Goal: Navigation & Orientation: Find specific page/section

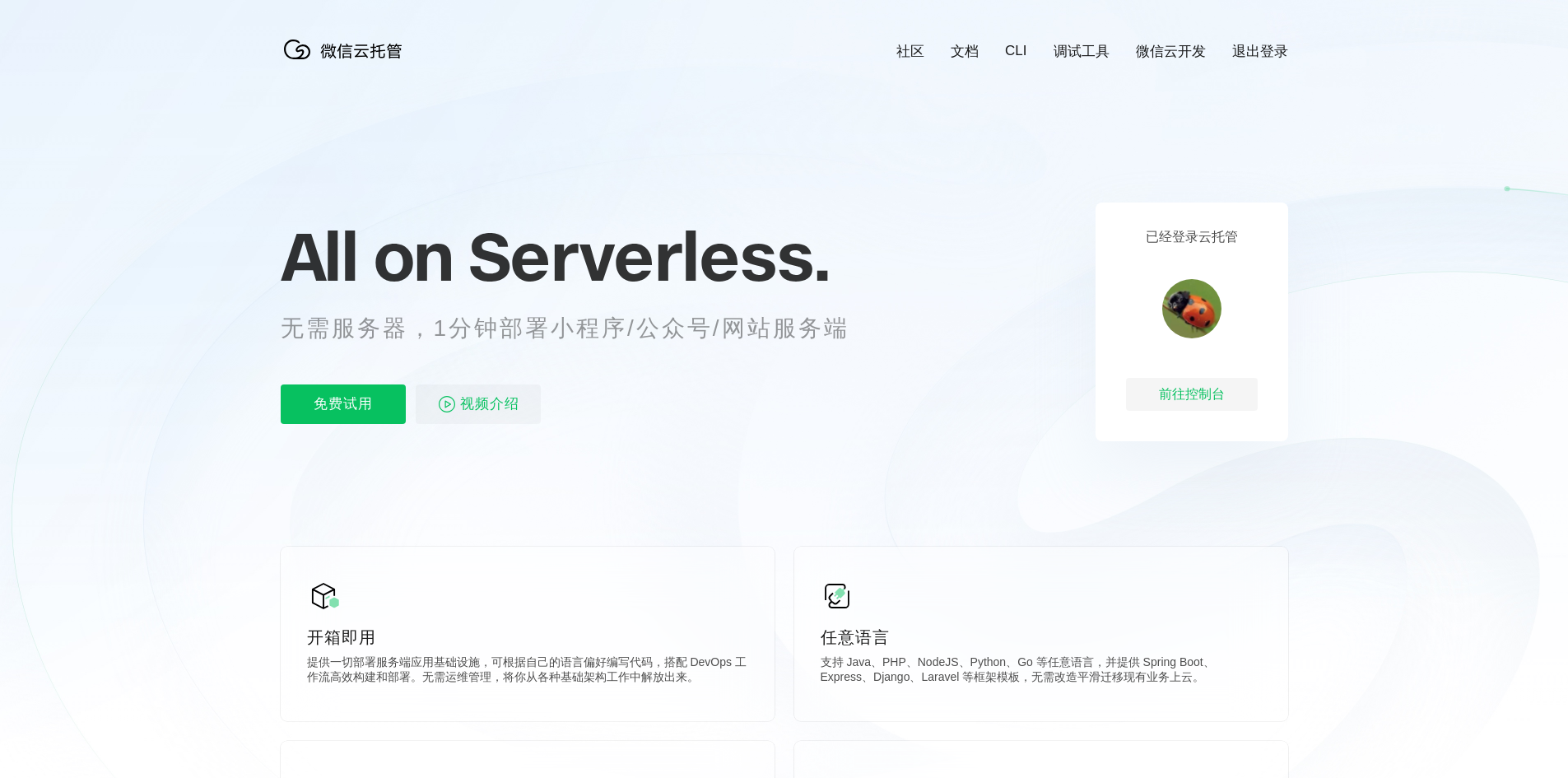
scroll to position [0, 2927]
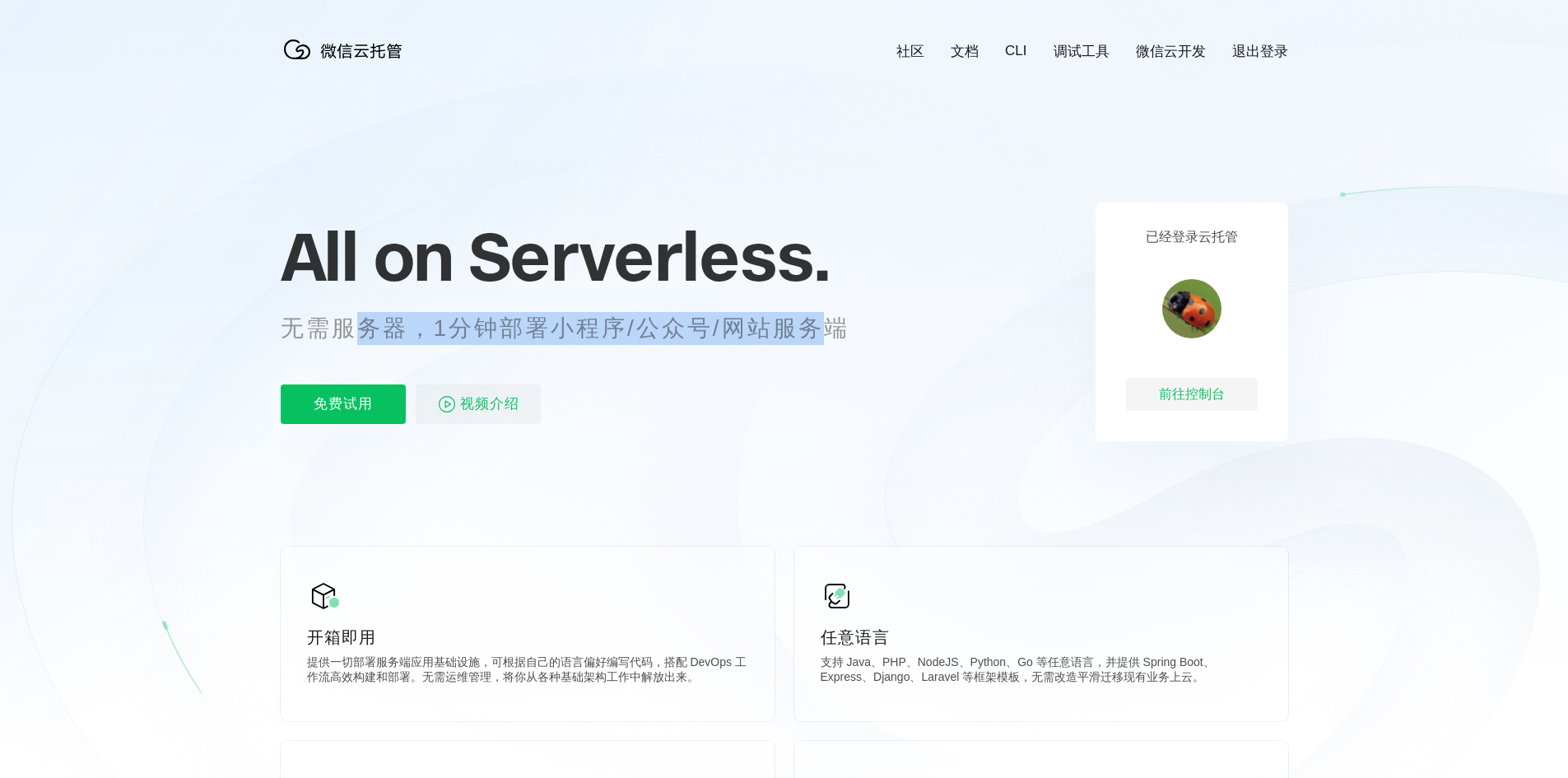
drag, startPoint x: 720, startPoint y: 339, endPoint x: 833, endPoint y: 337, distance: 113.0
click at [833, 337] on p "无需服务器，1分钟部署小程序/公众号/网站服务端" at bounding box center [581, 329] width 599 height 33
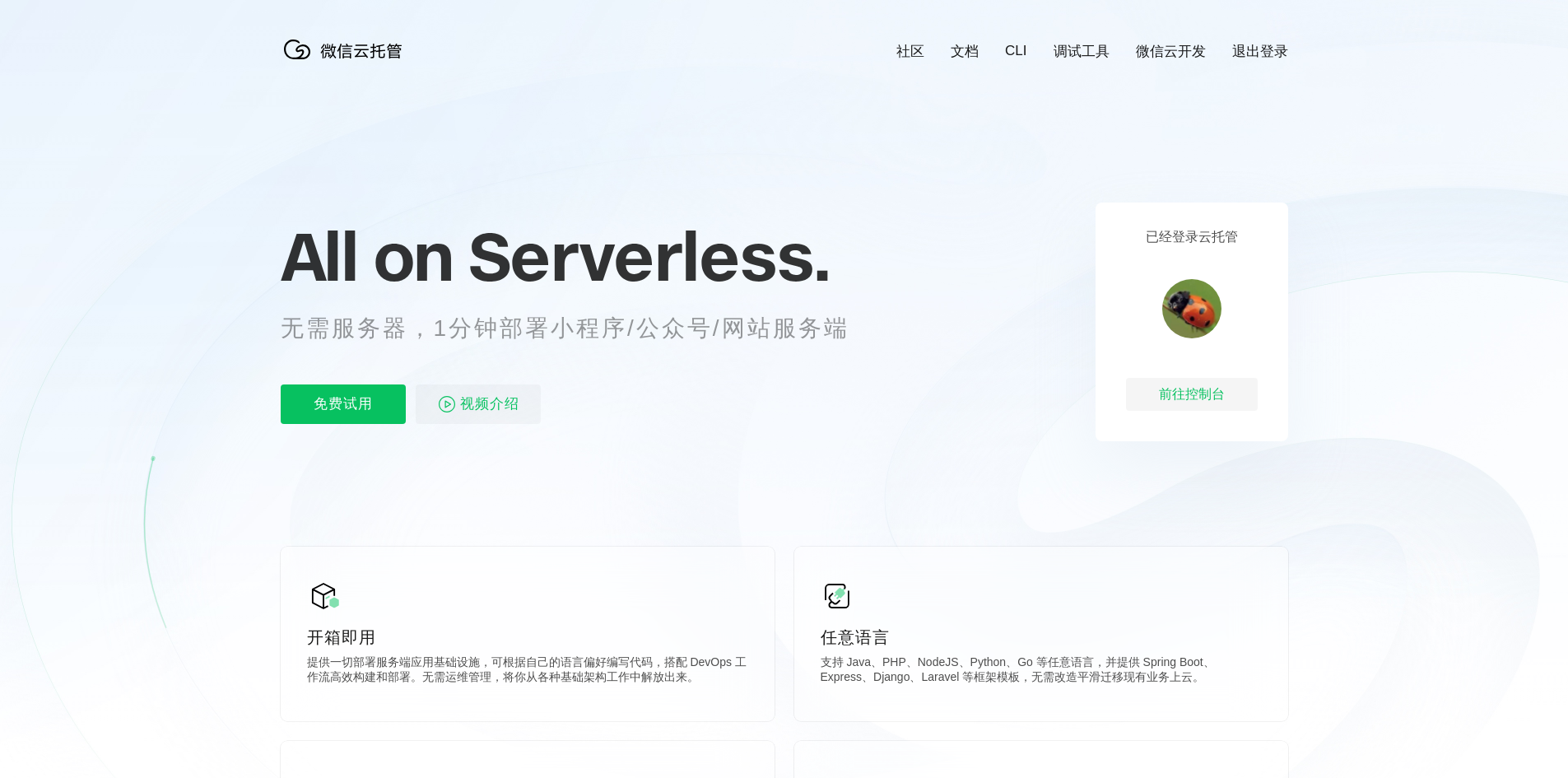
click at [337, 313] on p "无需服务器，1分钟部署小程序/公众号/网站服务端" at bounding box center [581, 329] width 599 height 33
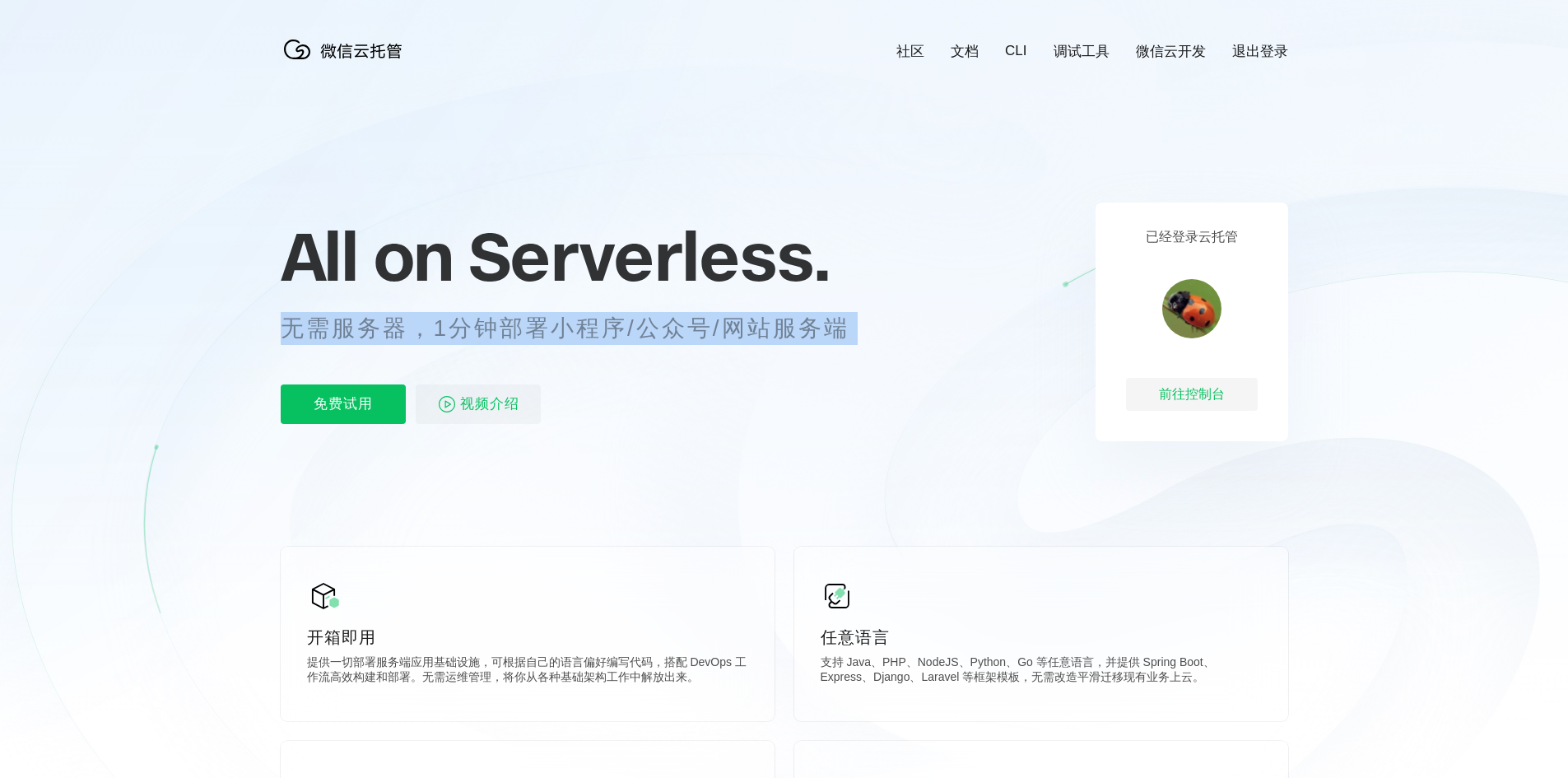
click at [337, 313] on p "无需服务器，1分钟部署小程序/公众号/网站服务端" at bounding box center [581, 329] width 599 height 33
click at [674, 314] on p "无需服务器，1分钟部署小程序/公众号/网站服务端" at bounding box center [581, 329] width 599 height 33
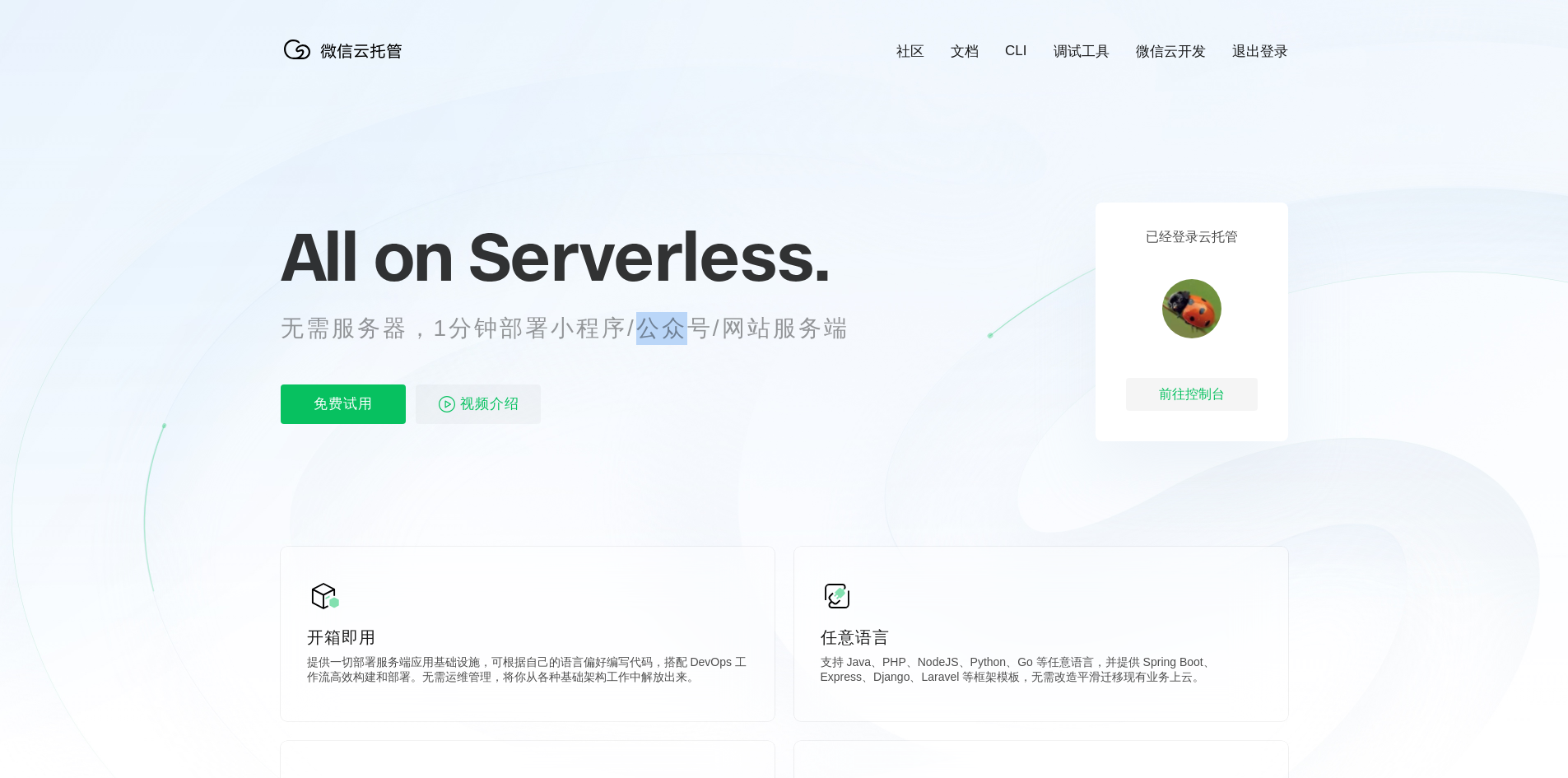
click at [676, 314] on p "无需服务器，1分钟部署小程序/公众号/网站服务端" at bounding box center [581, 329] width 599 height 33
click at [312, 393] on p "免费试用" at bounding box center [343, 404] width 125 height 39
click at [354, 404] on p "免费试用" at bounding box center [343, 404] width 125 height 39
click at [976, 56] on link "文档" at bounding box center [964, 51] width 28 height 19
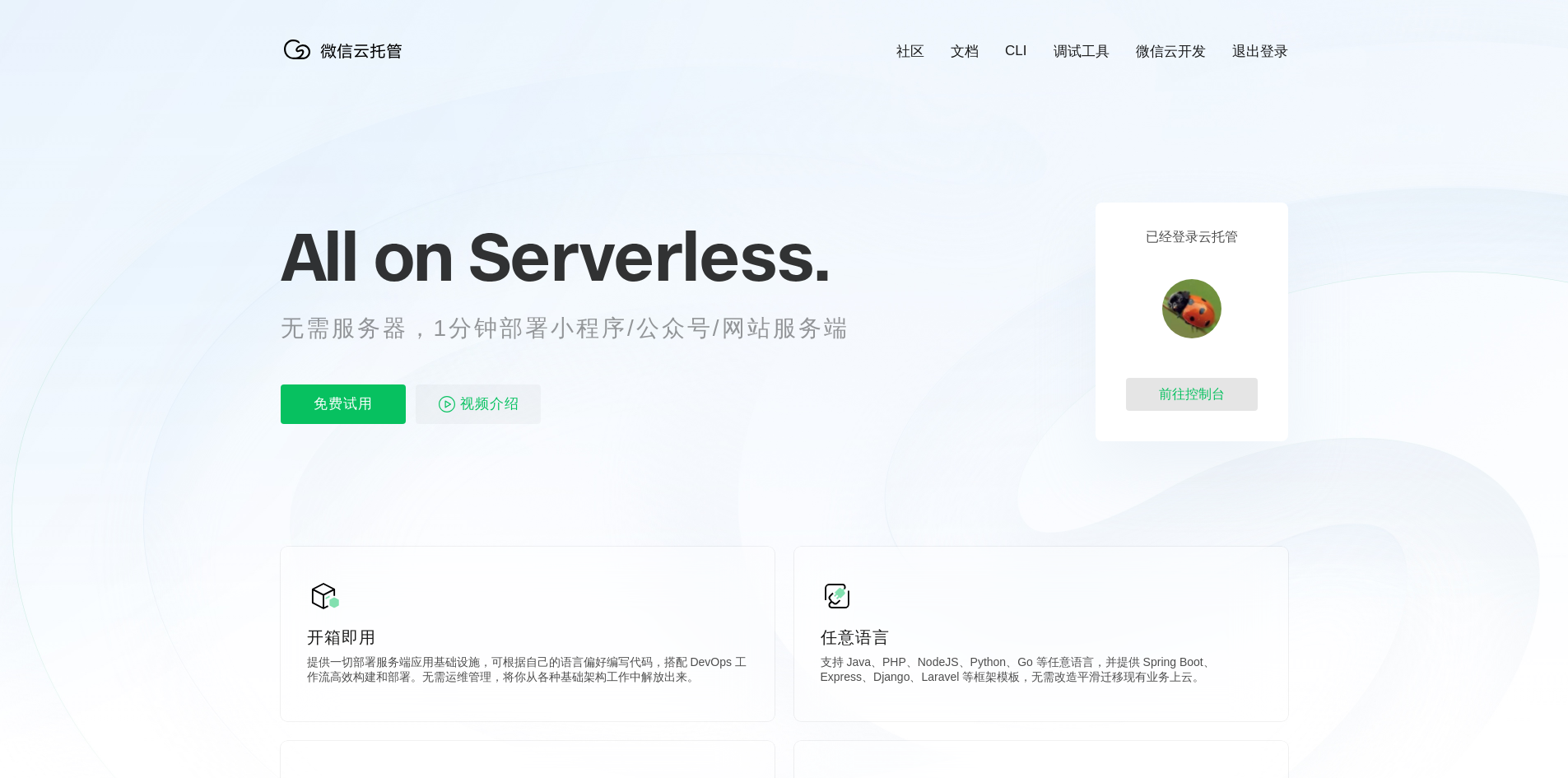
click at [1191, 403] on div "前往控制台" at bounding box center [1191, 394] width 132 height 33
click at [919, 56] on link "社区" at bounding box center [910, 51] width 28 height 19
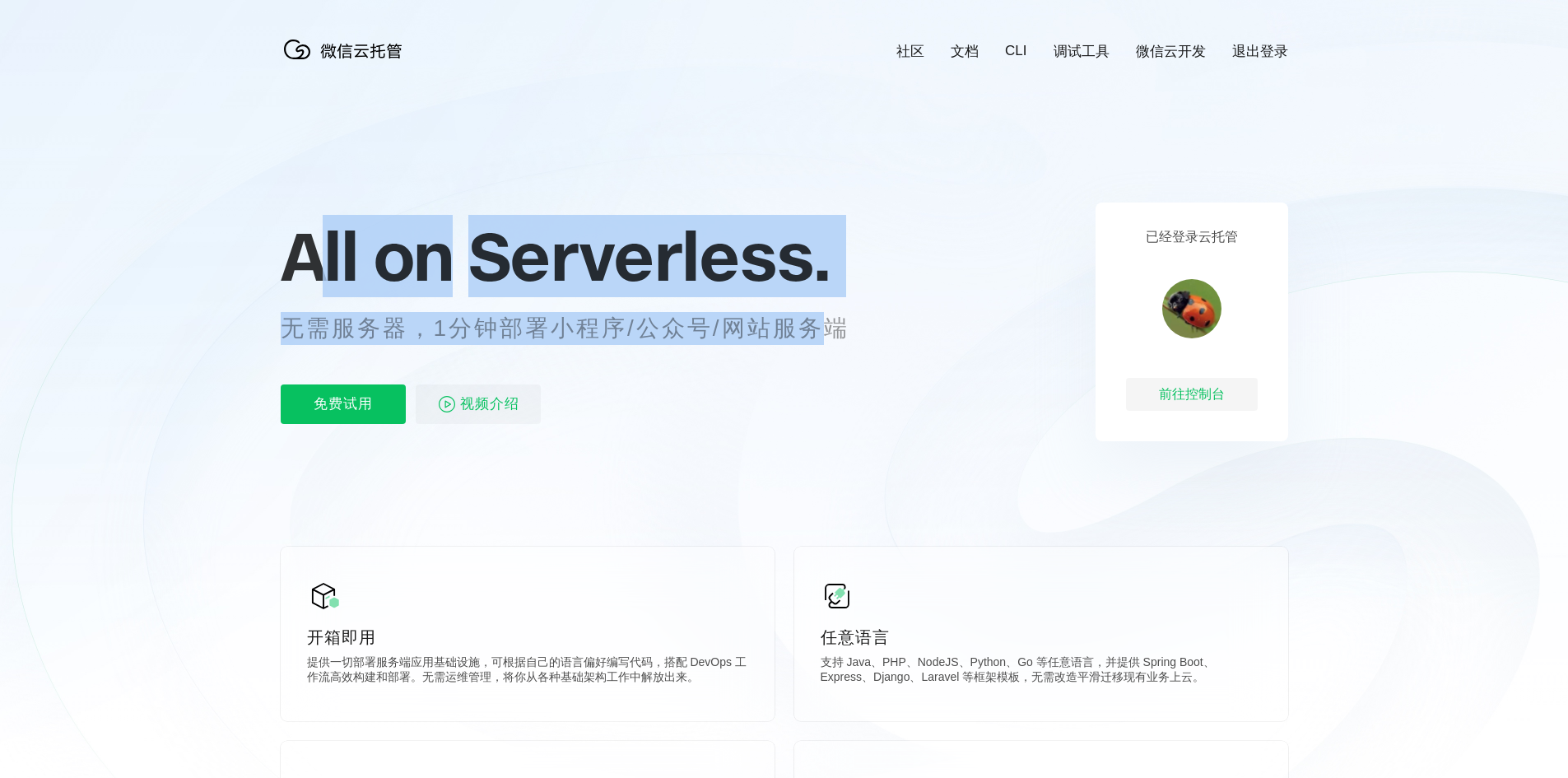
drag, startPoint x: 311, startPoint y: 252, endPoint x: 820, endPoint y: 327, distance: 514.5
click at [819, 326] on div "All on Serverless. 无需服务器，1分钟部署小程序/公众号/网站服务端 免费试用 视频介绍" at bounding box center [585, 322] width 609 height 239
click at [818, 340] on p "无需服务器，1分钟部署小程序/公众号/网站服务端" at bounding box center [581, 329] width 599 height 33
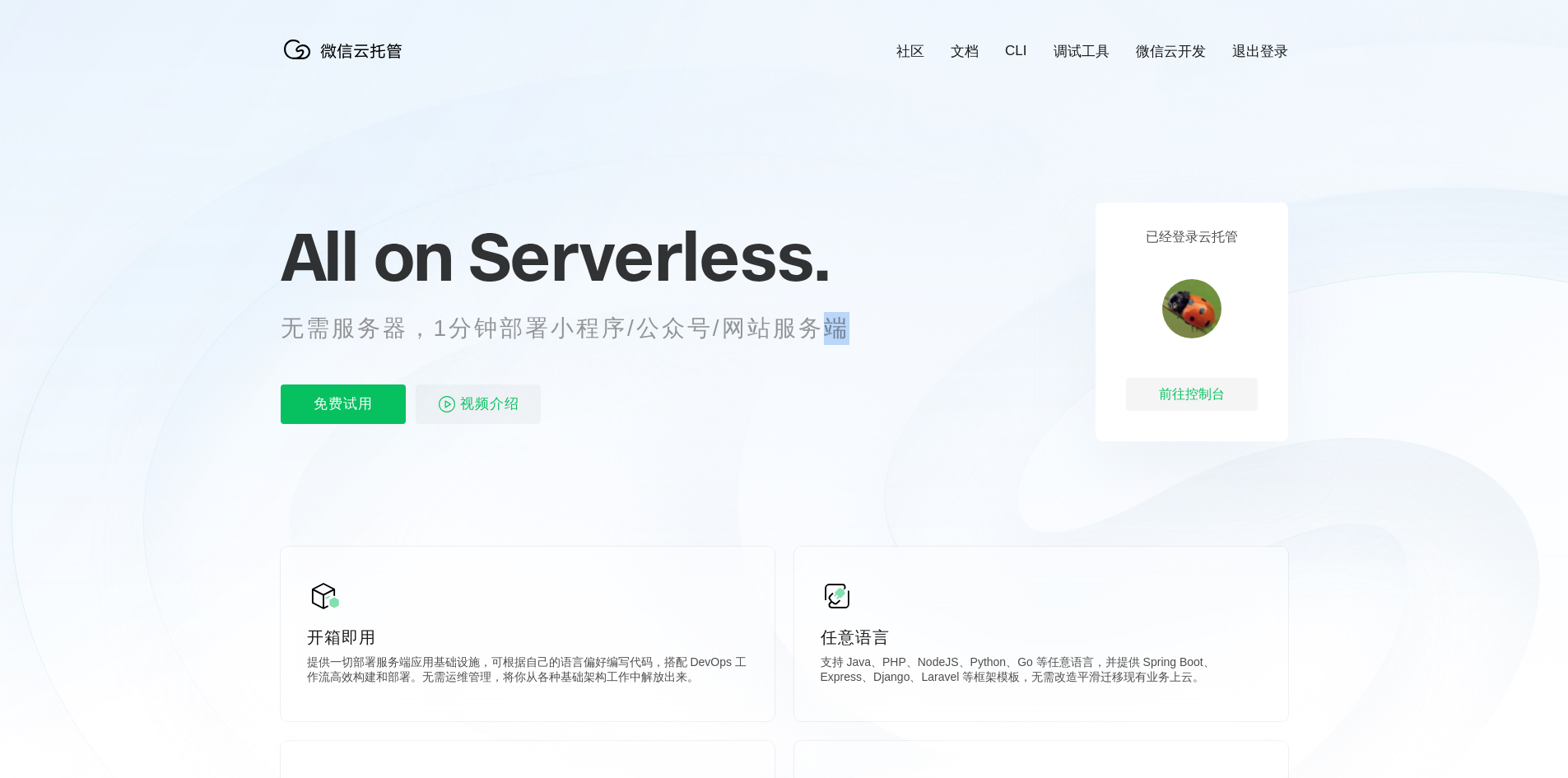
click at [818, 342] on p "无需服务器，1分钟部署小程序/公众号/网站服务端" at bounding box center [581, 329] width 599 height 33
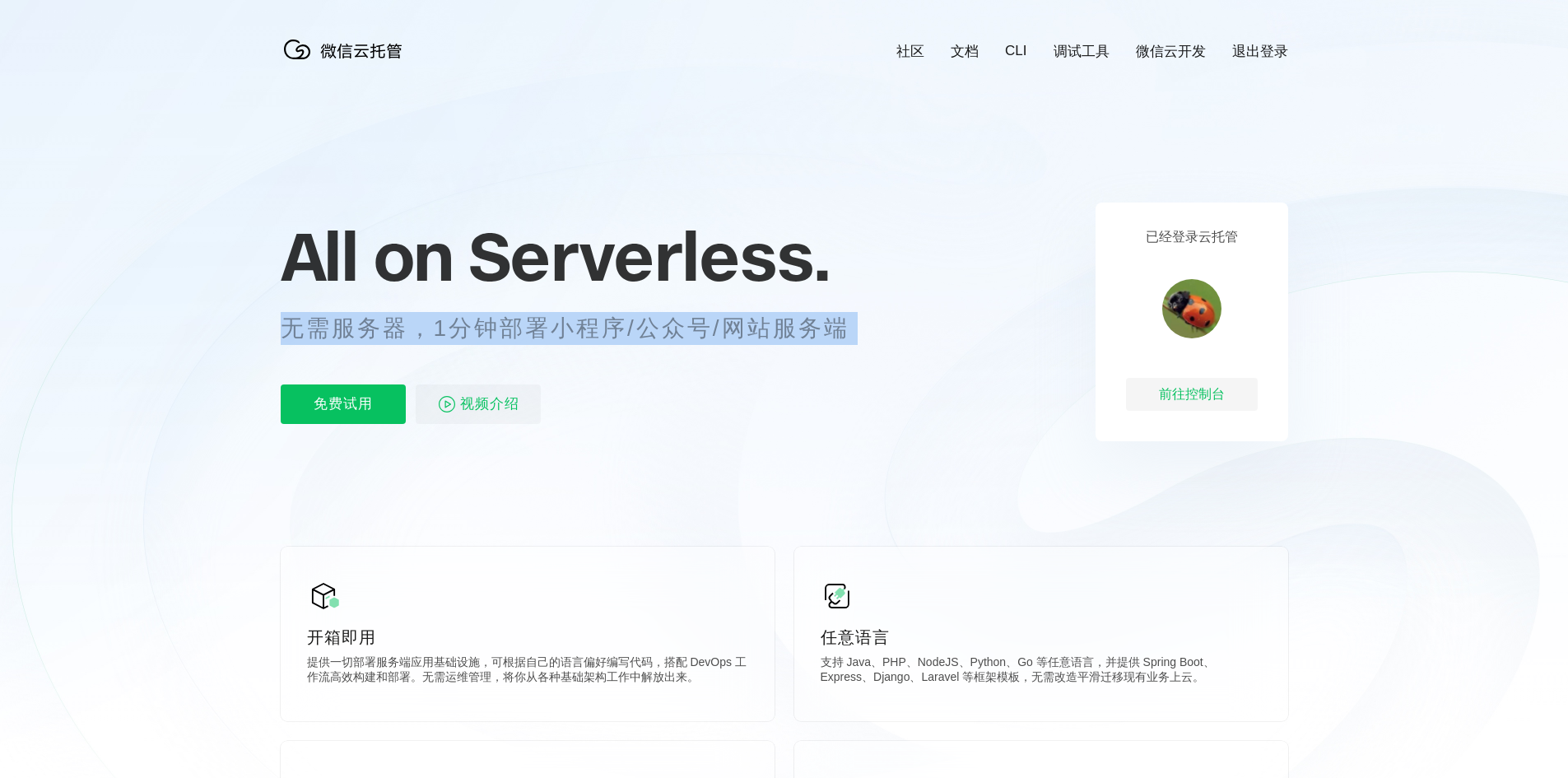
click at [818, 342] on p "无需服务器，1分钟部署小程序/公众号/网站服务端" at bounding box center [581, 329] width 599 height 33
drag, startPoint x: 818, startPoint y: 342, endPoint x: 809, endPoint y: 340, distance: 9.2
click at [818, 343] on p "无需服务器，1分钟部署小程序/公众号/网站服务端" at bounding box center [581, 329] width 599 height 33
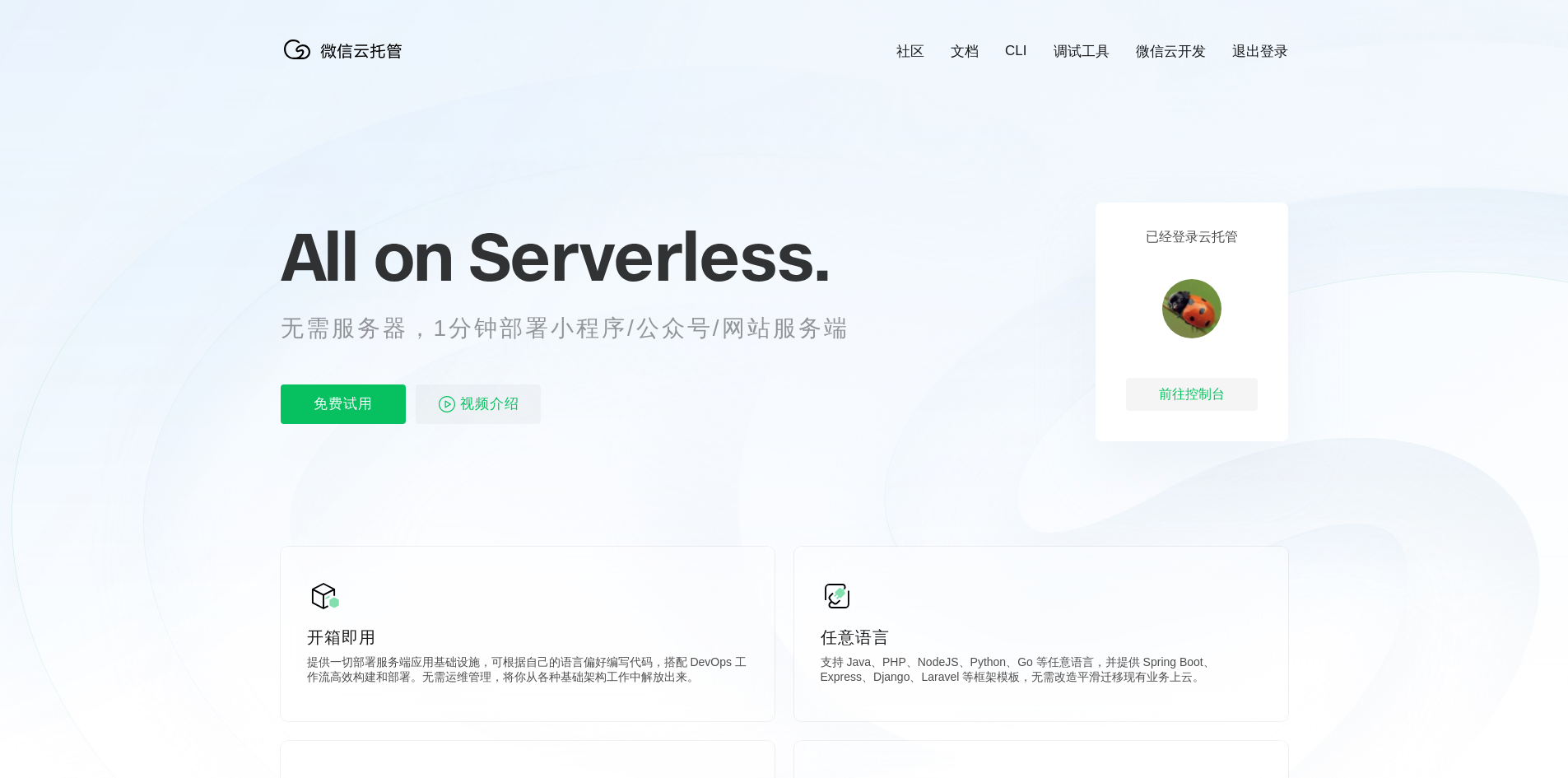
click at [676, 261] on span "Serverless." at bounding box center [649, 256] width 361 height 82
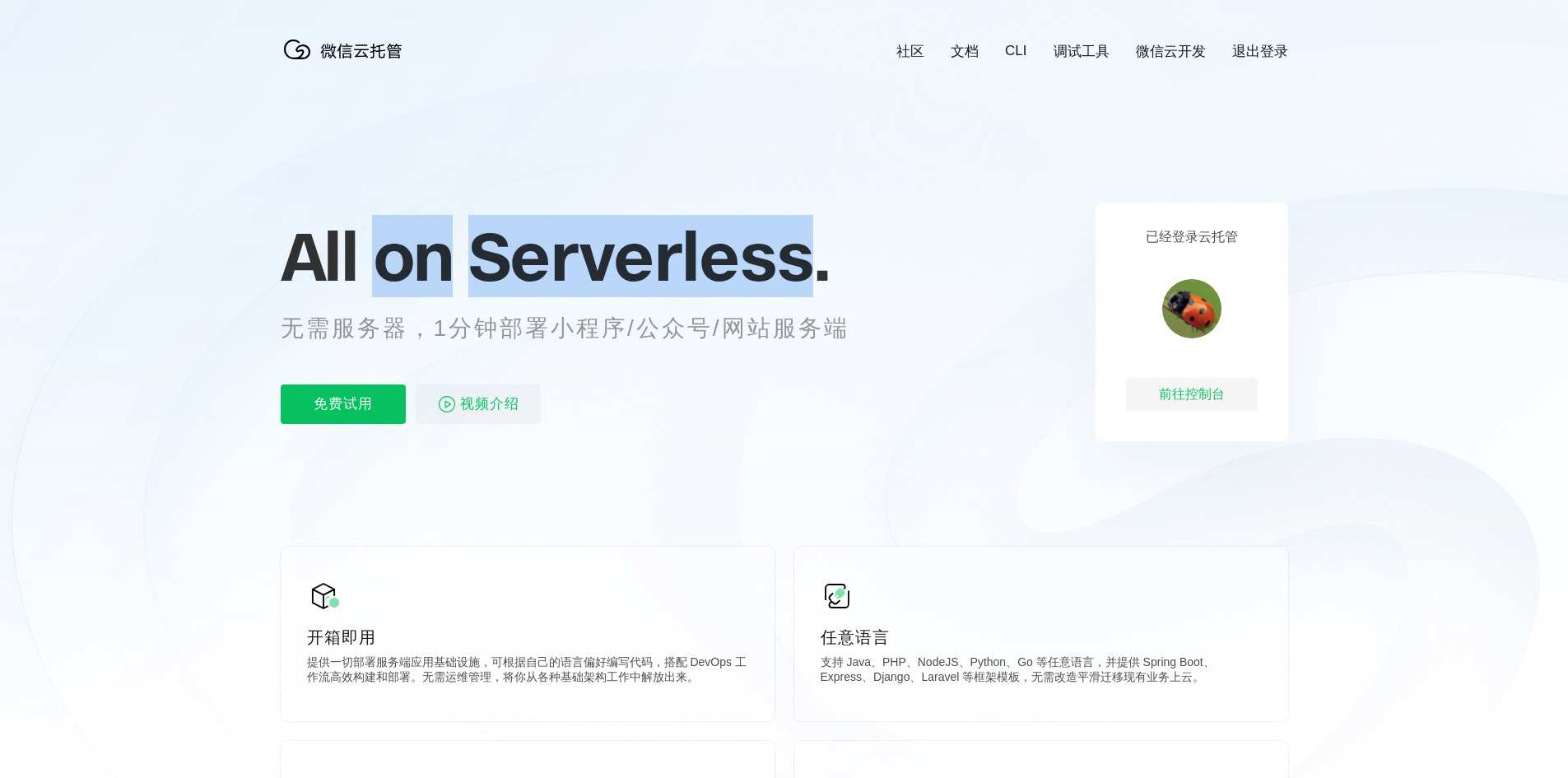
click at [676, 261] on span "Serverless." at bounding box center [649, 256] width 361 height 82
click at [703, 273] on span "Serverless." at bounding box center [649, 256] width 361 height 82
click at [581, 292] on span "Serverless." at bounding box center [649, 256] width 361 height 82
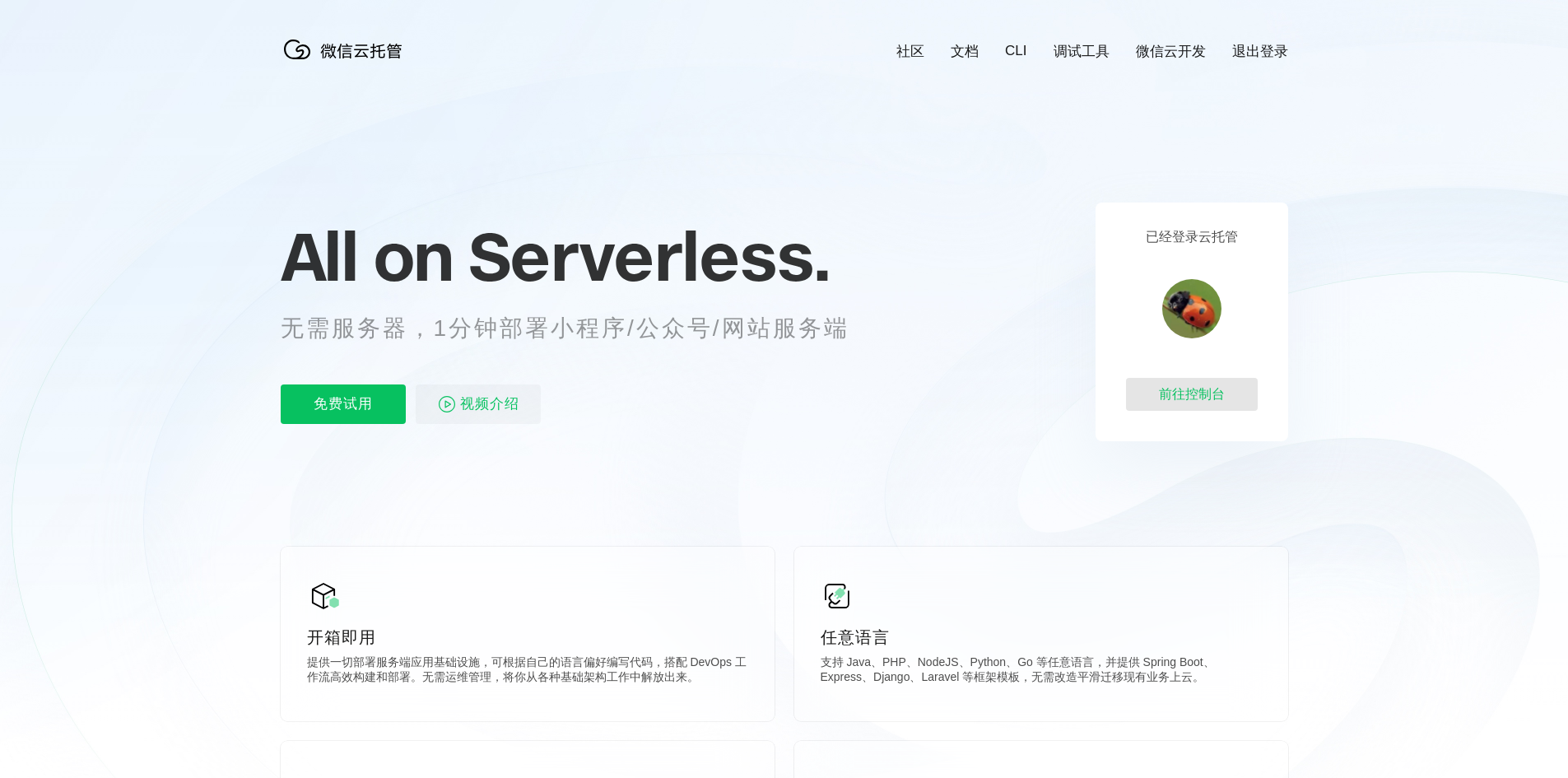
click at [1235, 397] on div "前往控制台" at bounding box center [1191, 394] width 132 height 33
